Goal: Information Seeking & Learning: Learn about a topic

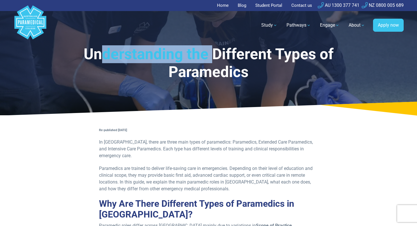
drag, startPoint x: 106, startPoint y: 55, endPoint x: 217, endPoint y: 57, distance: 111.0
click at [216, 56] on h1 "Understanding the Different Types of Paramedics" at bounding box center [208, 63] width 293 height 36
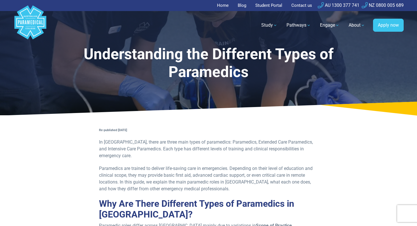
click at [217, 57] on h1 "Understanding the Different Types of Paramedics" at bounding box center [208, 63] width 293 height 36
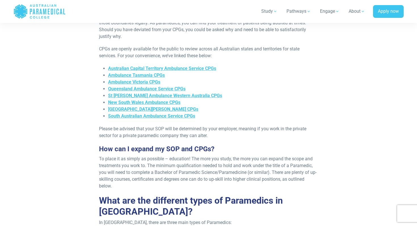
scroll to position [420, 0]
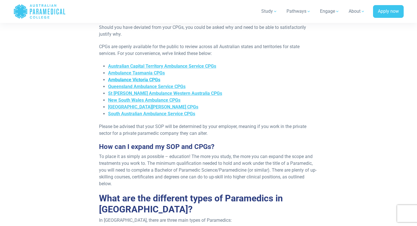
click at [147, 77] on span "Ambulance Victoria CPGs" at bounding box center [134, 79] width 52 height 5
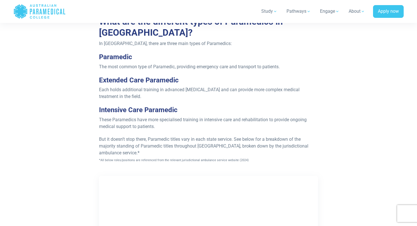
scroll to position [597, 0]
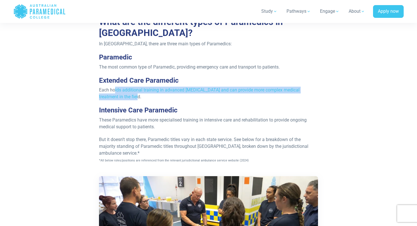
drag, startPoint x: 115, startPoint y: 83, endPoint x: 211, endPoint y: 87, distance: 96.0
click at [211, 87] on p "Each holds additional training in advanced life support and can provide more co…" at bounding box center [208, 94] width 219 height 14
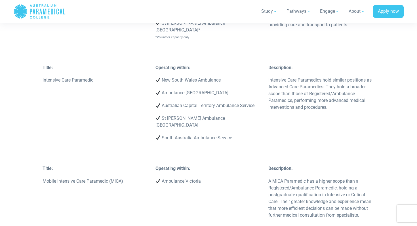
scroll to position [1534, 0]
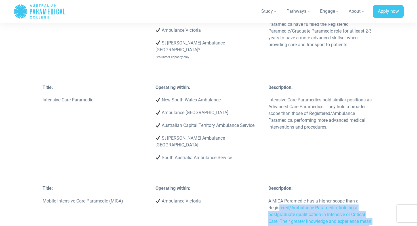
drag, startPoint x: 280, startPoint y: 151, endPoint x: 364, endPoint y: 180, distance: 88.8
click at [364, 198] on p "A MICA Paramedic has a higher scope than a Registered/Ambulance Paramedic, hold…" at bounding box center [321, 218] width 106 height 41
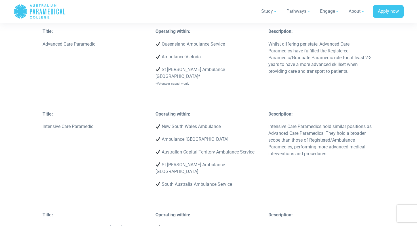
scroll to position [1497, 0]
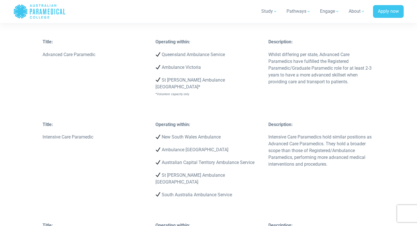
drag, startPoint x: 274, startPoint y: 89, endPoint x: 361, endPoint y: 116, distance: 90.7
click at [361, 134] on p "Intensive Care Paramedics hold similar positions as Advanced Care Paramedics. T…" at bounding box center [321, 151] width 106 height 34
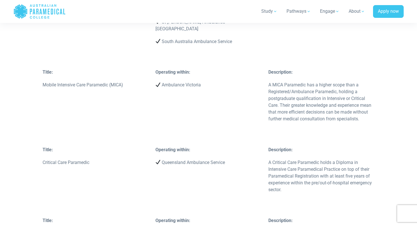
scroll to position [1723, 0]
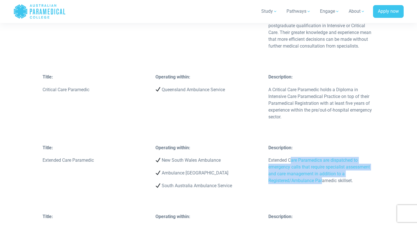
drag, startPoint x: 291, startPoint y: 109, endPoint x: 323, endPoint y: 123, distance: 35.1
click at [323, 157] on p "Extended Care Paramedics are dispatched to emergency calls that require special…" at bounding box center [321, 170] width 106 height 27
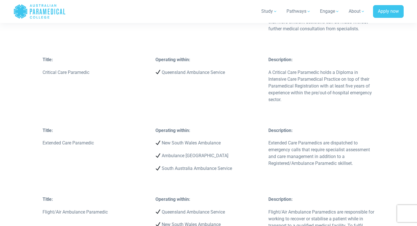
scroll to position [1743, 0]
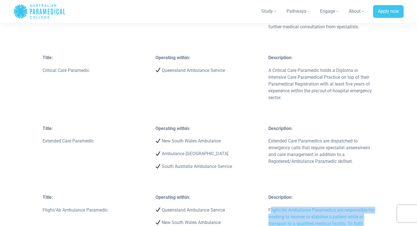
drag, startPoint x: 270, startPoint y: 155, endPoint x: 342, endPoint y: 188, distance: 79.7
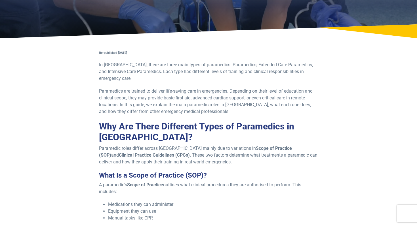
scroll to position [79, 0]
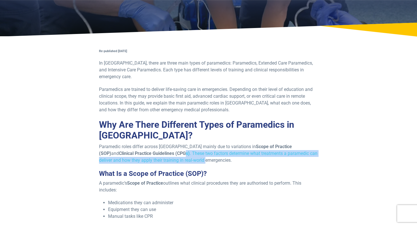
drag, startPoint x: 173, startPoint y: 150, endPoint x: 150, endPoint y: 147, distance: 23.2
click at [150, 147] on p "Paramedic roles differ across Australia mainly due to variations in Scope of Pr…" at bounding box center [208, 154] width 219 height 20
click at [150, 151] on strong "Clinical Practice Guidelines (CPGs)" at bounding box center [154, 153] width 71 height 5
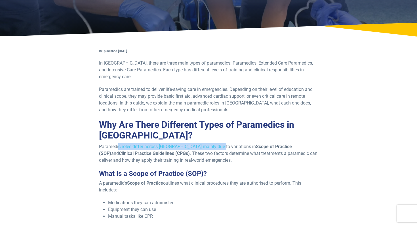
drag, startPoint x: 118, startPoint y: 139, endPoint x: 216, endPoint y: 142, distance: 98.8
click at [216, 144] on p "Paramedic roles differ across Australia mainly due to variations in Scope of Pr…" at bounding box center [208, 154] width 219 height 20
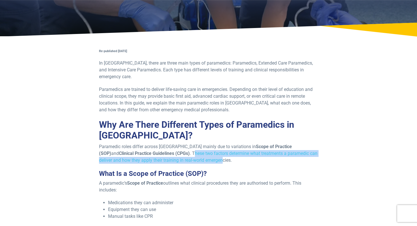
drag, startPoint x: 159, startPoint y: 146, endPoint x: 191, endPoint y: 154, distance: 32.1
click at [191, 154] on p "Paramedic roles differ across Australia mainly due to variations in Scope of Pr…" at bounding box center [208, 154] width 219 height 20
click at [191, 153] on p "Paramedic roles differ across Australia mainly due to variations in Scope of Pr…" at bounding box center [208, 154] width 219 height 20
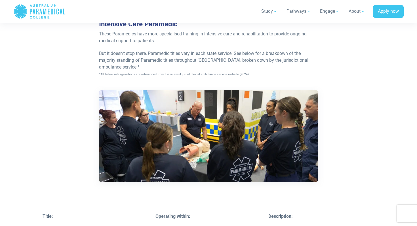
scroll to position [608, 0]
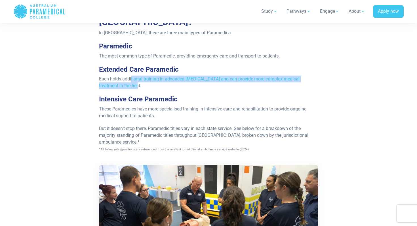
drag, startPoint x: 141, startPoint y: 80, endPoint x: 131, endPoint y: 70, distance: 14.2
click at [131, 76] on p "Each holds additional training in advanced life support and can provide more co…" at bounding box center [208, 83] width 219 height 14
click at [131, 76] on span "Each holds additional training in advanced life support and can provide more co…" at bounding box center [199, 82] width 201 height 12
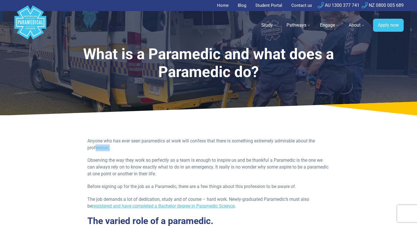
drag, startPoint x: 97, startPoint y: 145, endPoint x: 163, endPoint y: 147, distance: 66.4
click at [163, 147] on p "Anyone who has ever seen paramedics at work will confess that there is somethin…" at bounding box center [208, 145] width 242 height 14
click at [160, 138] on p "Anyone who has ever seen paramedics at work will confess that there is somethin…" at bounding box center [208, 145] width 242 height 14
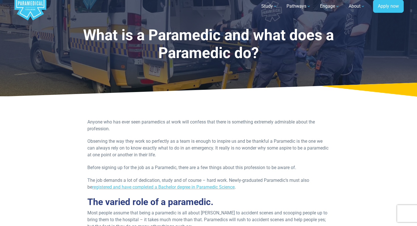
scroll to position [20, 0]
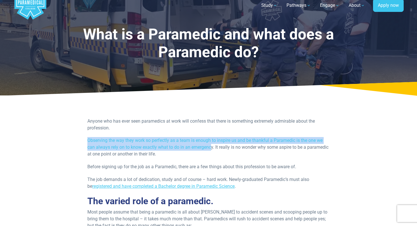
drag, startPoint x: 83, startPoint y: 138, endPoint x: 212, endPoint y: 151, distance: 130.0
click at [212, 151] on p "Observing the way they work so perfectly as a team is enough to inspire us and …" at bounding box center [208, 147] width 242 height 20
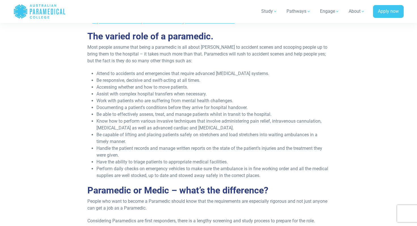
scroll to position [259, 0]
